Goal: Task Accomplishment & Management: Use online tool/utility

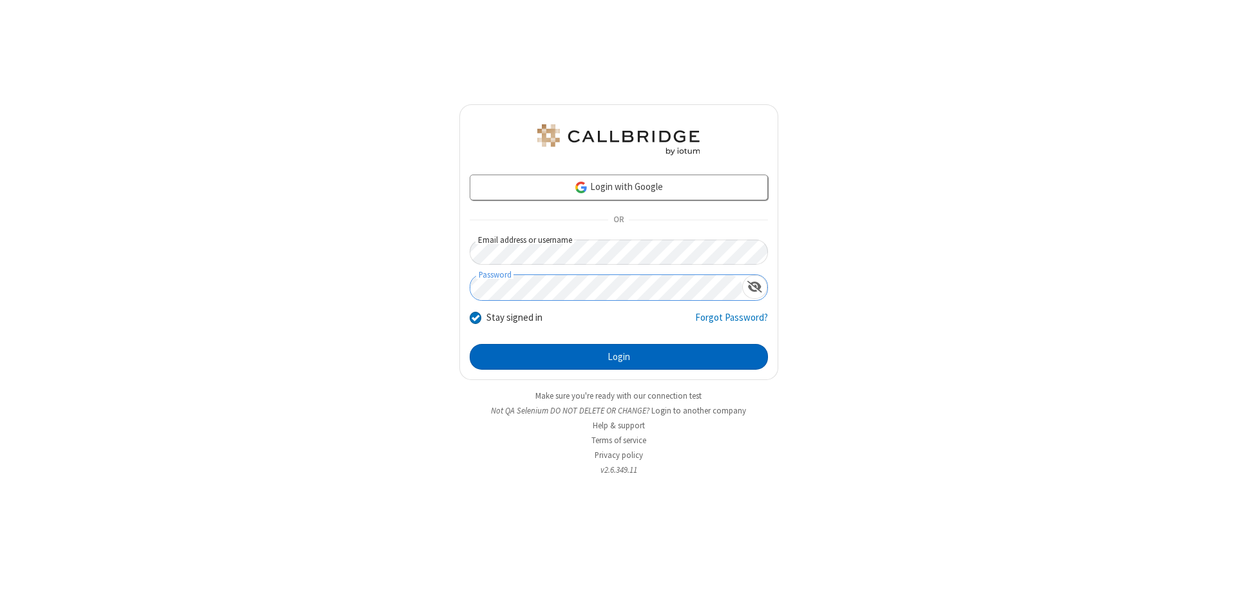
click at [619, 357] on button "Login" at bounding box center [619, 357] width 298 height 26
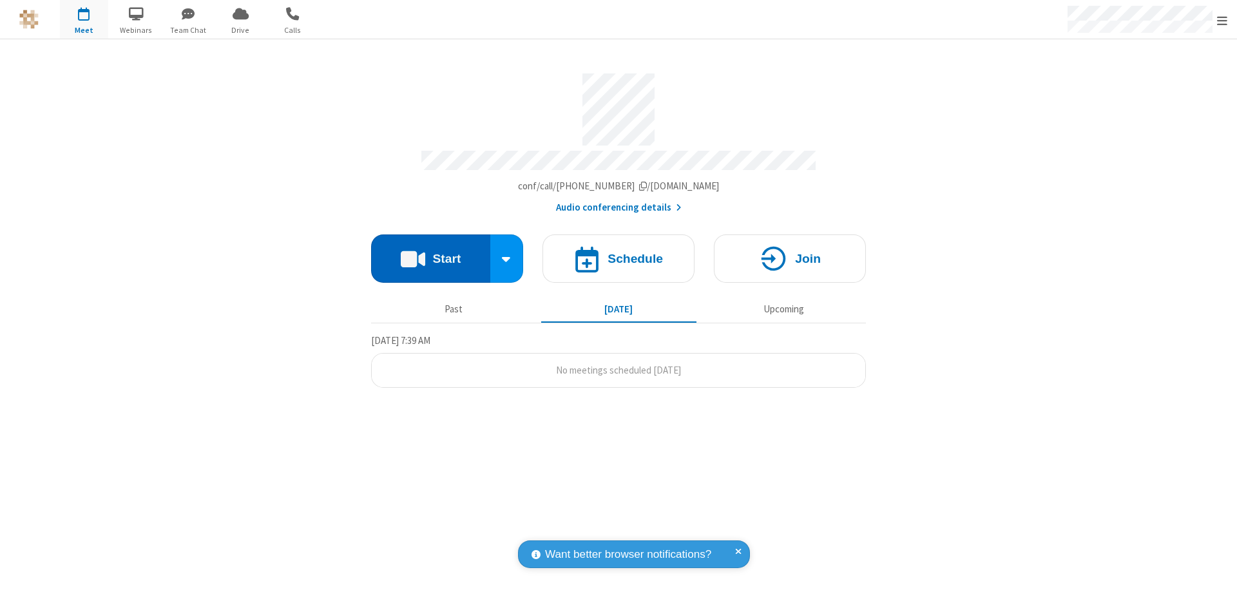
click at [430, 253] on button "Start" at bounding box center [430, 259] width 119 height 48
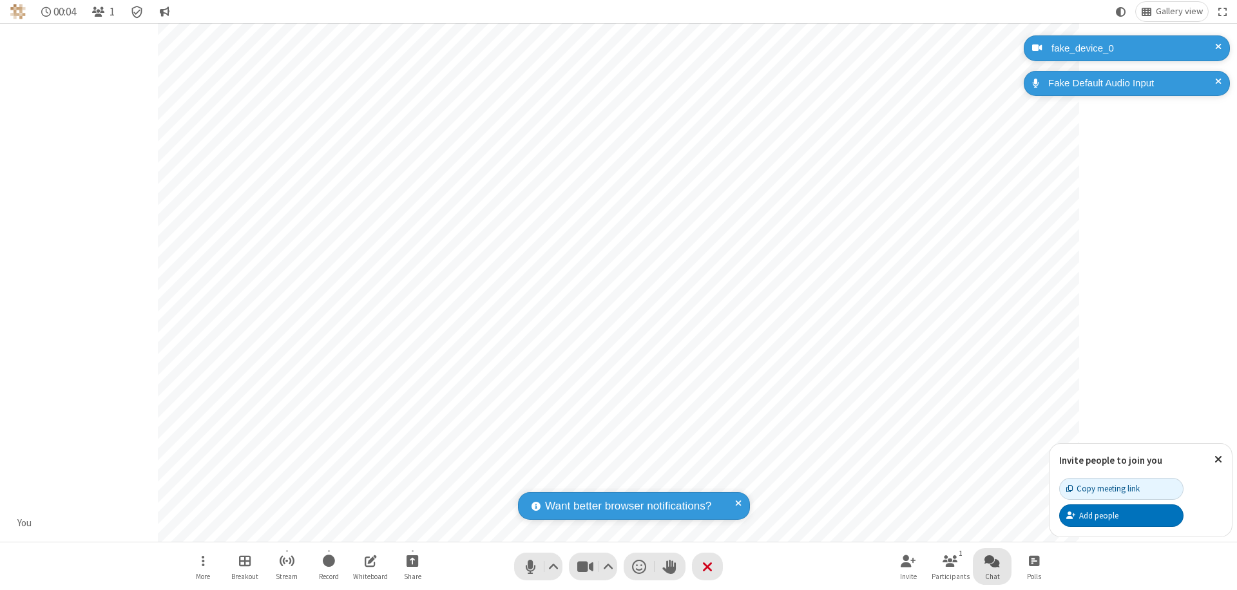
click at [992, 561] on span "Open chat" at bounding box center [992, 561] width 15 height 16
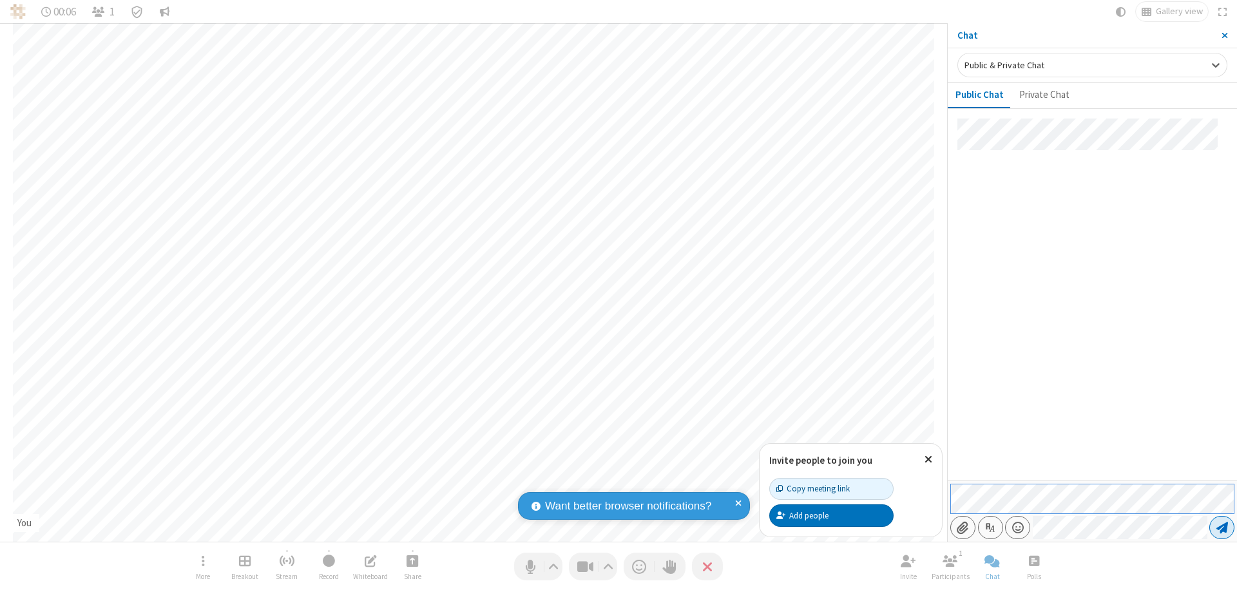
click at [1222, 528] on span "Send message" at bounding box center [1223, 527] width 12 height 13
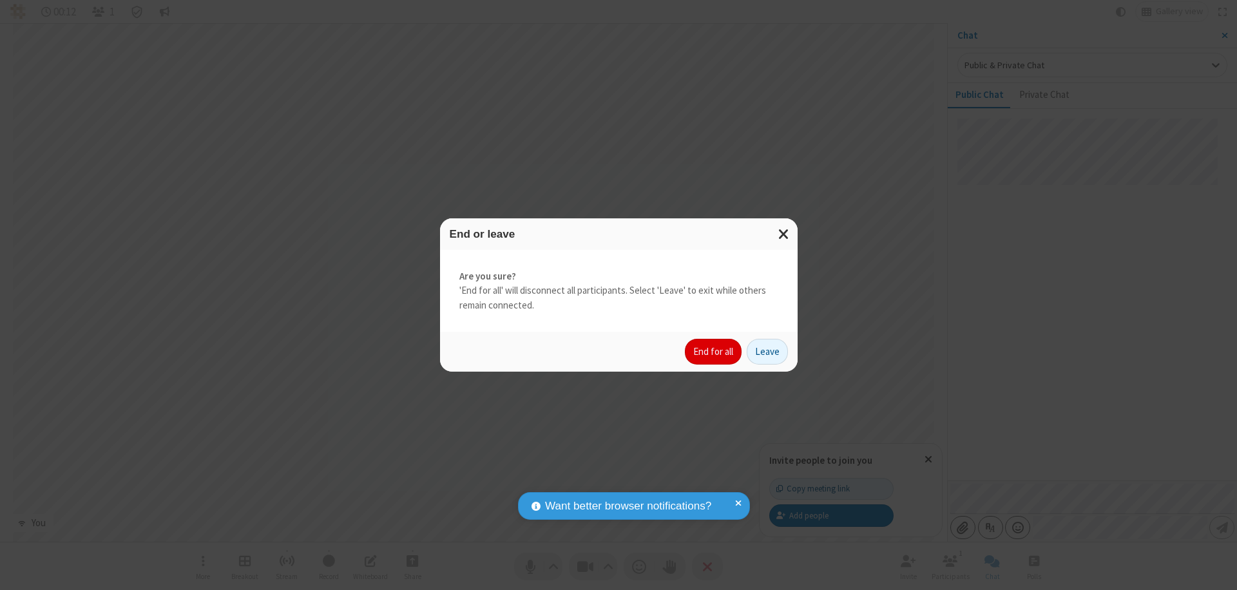
click at [714, 352] on button "End for all" at bounding box center [713, 352] width 57 height 26
